Goal: Obtain resource: Obtain resource

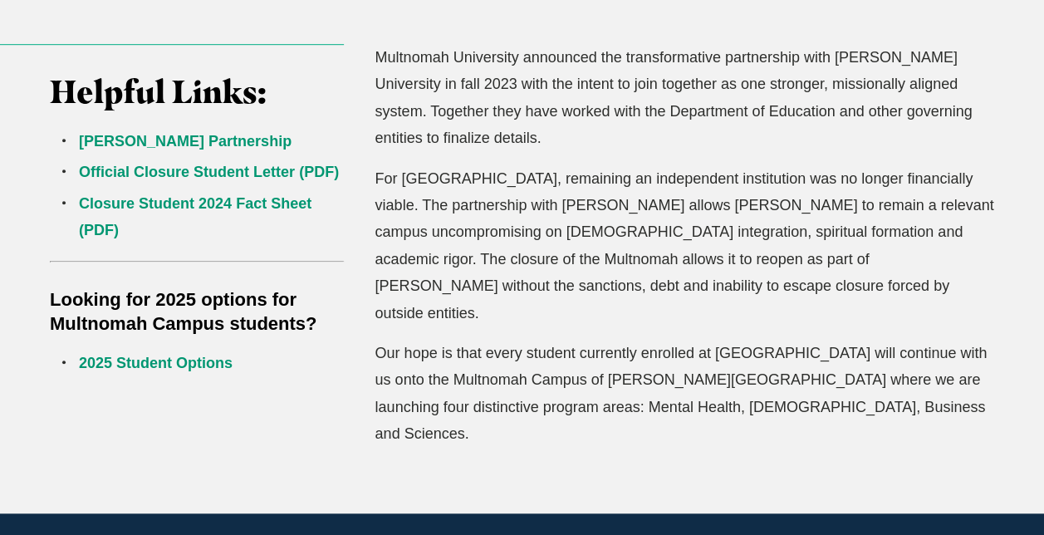
scroll to position [575, 0]
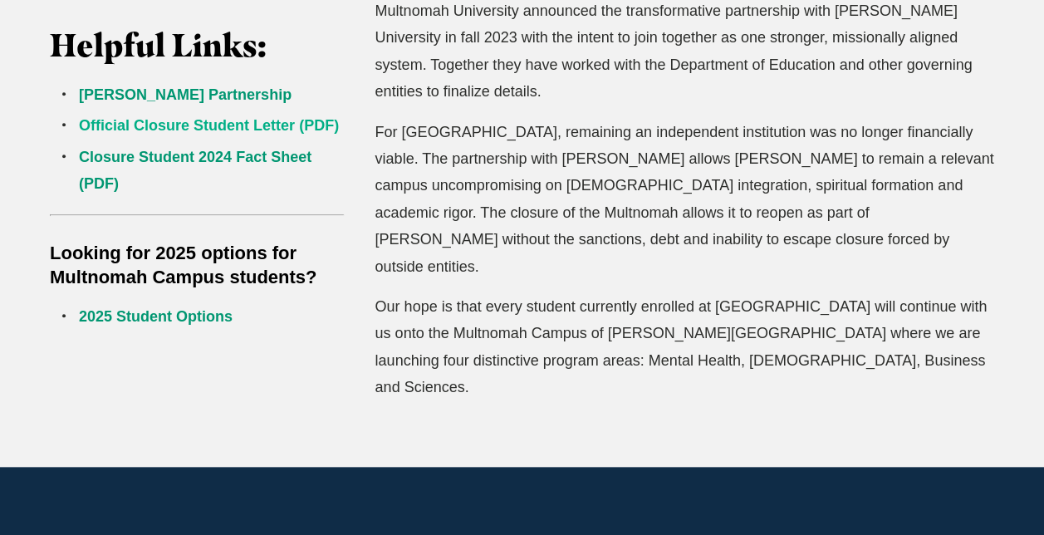
click at [216, 119] on link "Official Closure Student Letter (PDF)" at bounding box center [209, 125] width 260 height 17
click at [189, 318] on link "2025 Student Options" at bounding box center [156, 316] width 154 height 17
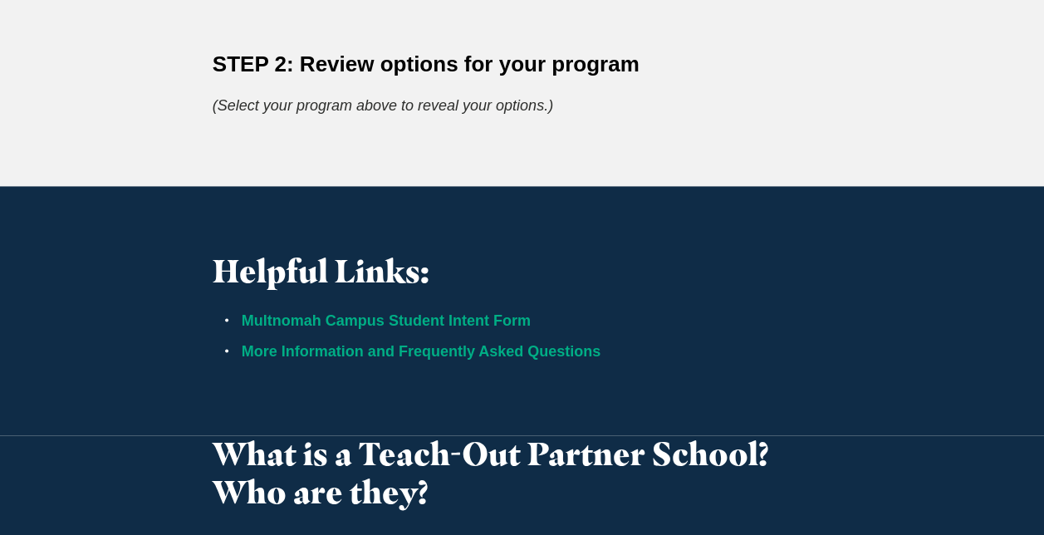
scroll to position [1000, 0]
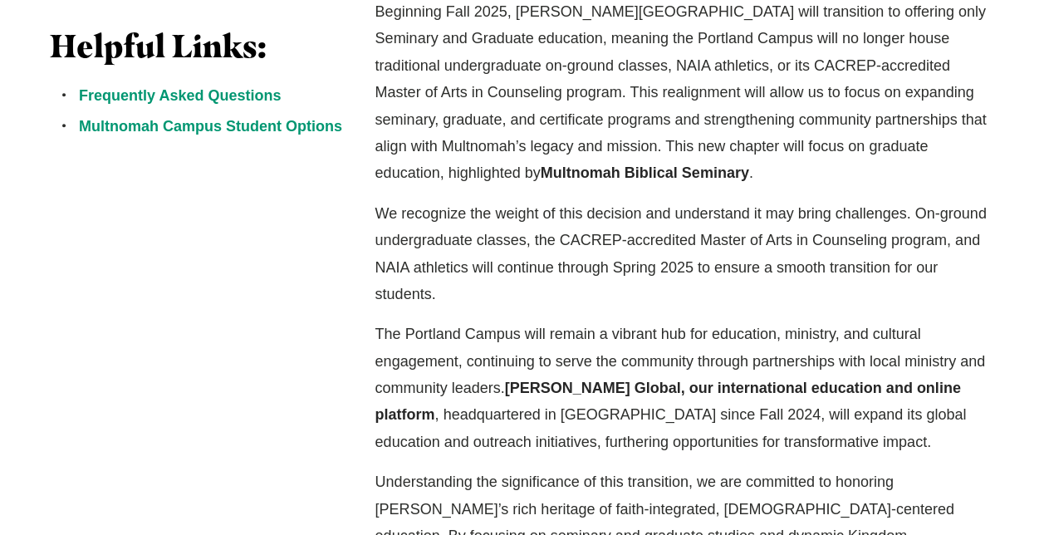
scroll to position [589, 0]
